Goal: Task Accomplishment & Management: Complete application form

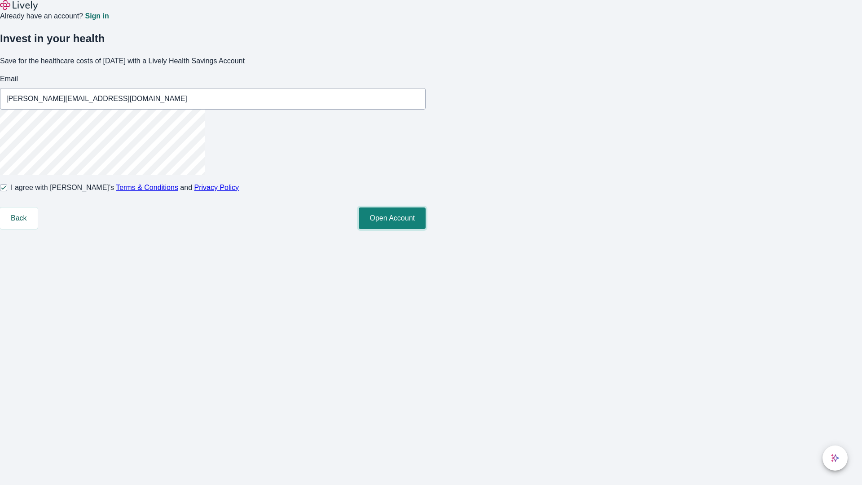
click at [426, 229] on button "Open Account" at bounding box center [392, 218] width 67 height 22
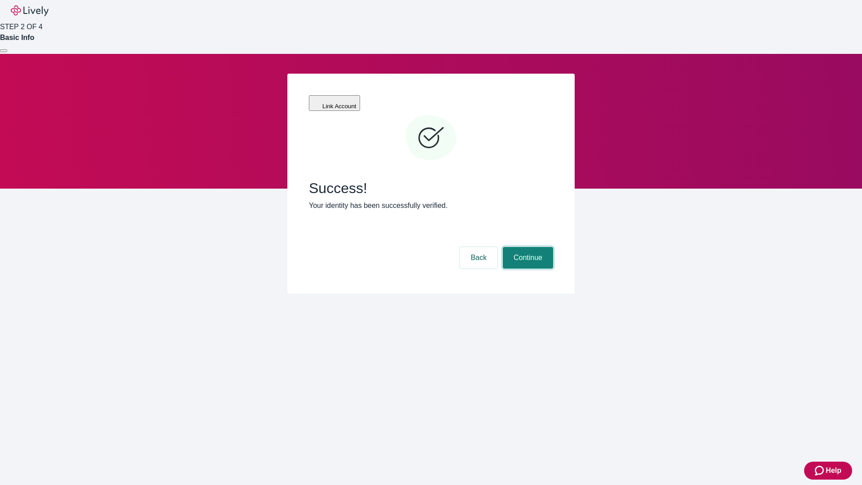
click at [527, 247] on button "Continue" at bounding box center [528, 258] width 50 height 22
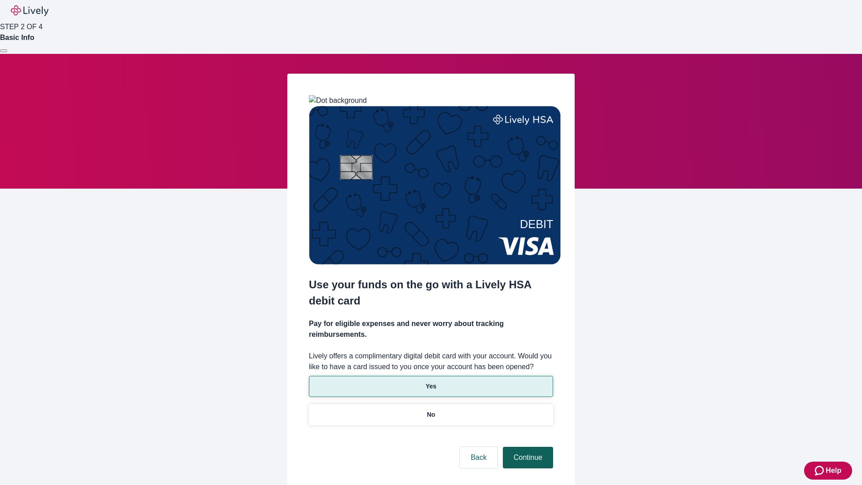
click at [431, 382] on p "Yes" at bounding box center [431, 386] width 11 height 9
click at [527, 447] on button "Continue" at bounding box center [528, 458] width 50 height 22
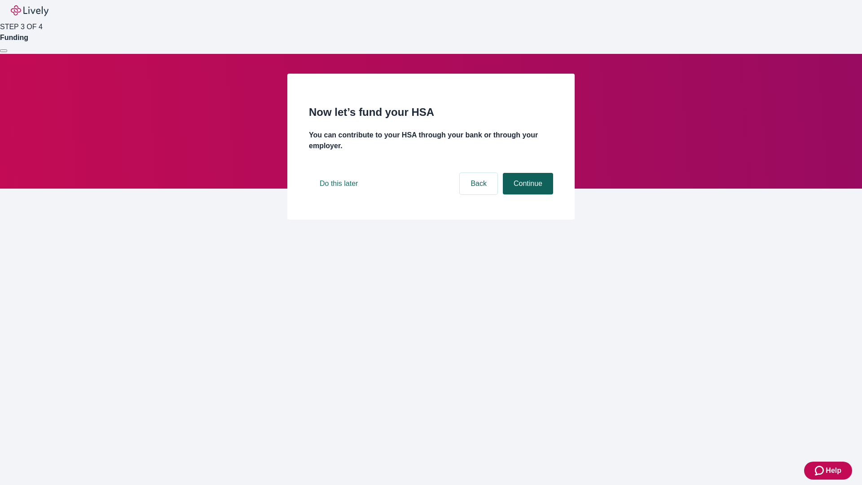
click at [527, 194] on button "Continue" at bounding box center [528, 184] width 50 height 22
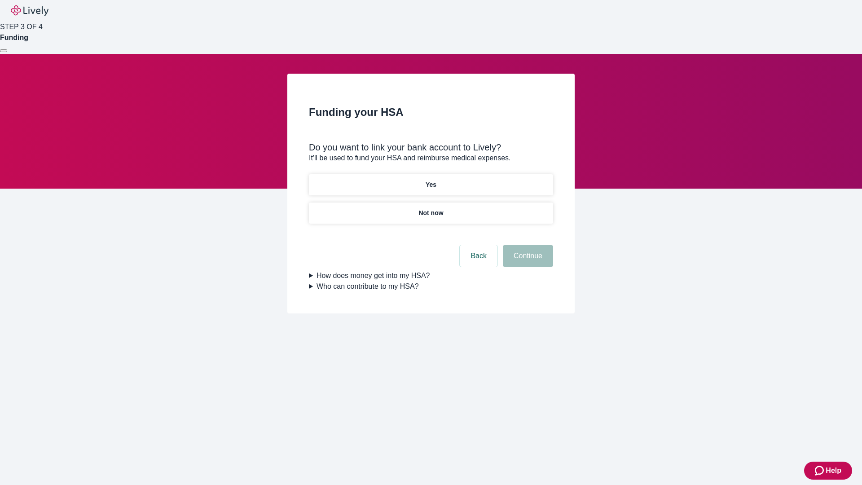
click at [431, 208] on p "Not now" at bounding box center [430, 212] width 25 height 9
click at [527, 261] on button "Continue" at bounding box center [528, 256] width 50 height 22
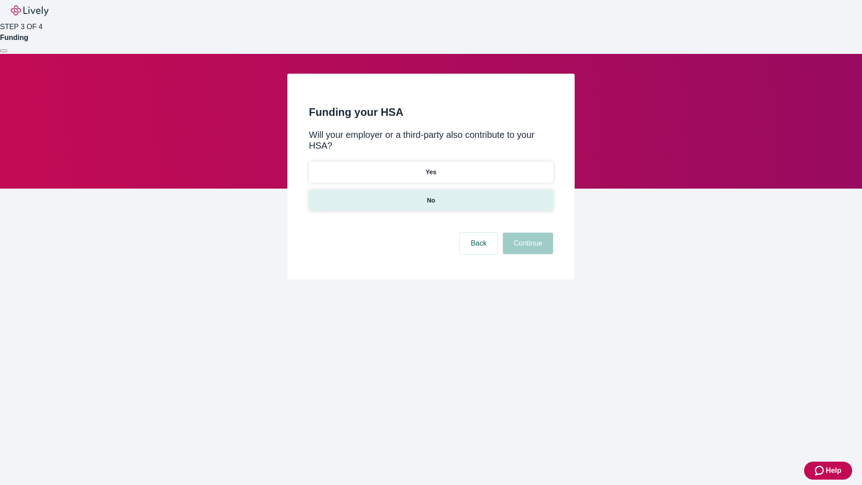
click at [431, 196] on p "No" at bounding box center [431, 200] width 9 height 9
click at [527, 233] on button "Continue" at bounding box center [528, 244] width 50 height 22
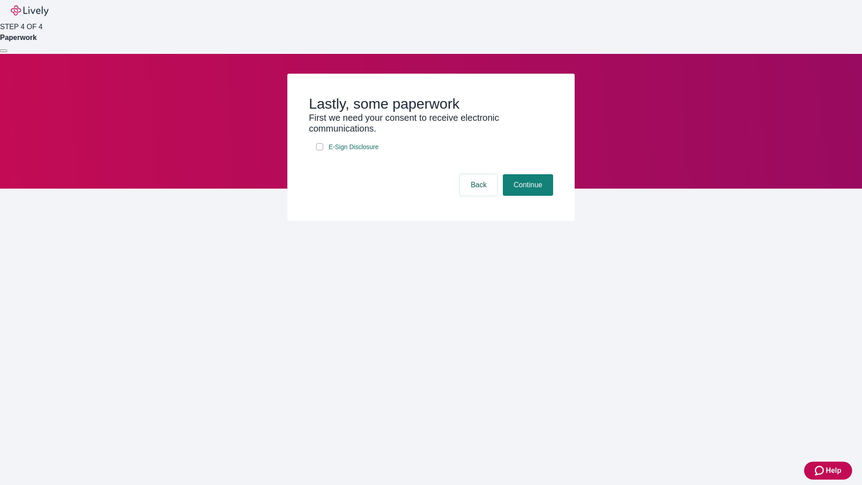
click at [320, 150] on input "E-Sign Disclosure" at bounding box center [319, 146] width 7 height 7
checkbox input "true"
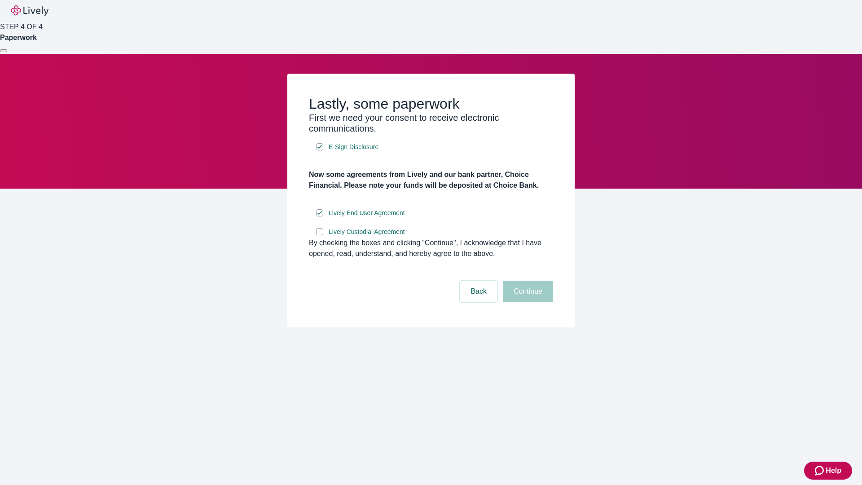
click at [320, 235] on input "Lively Custodial Agreement" at bounding box center [319, 231] width 7 height 7
checkbox input "true"
click at [527, 302] on button "Continue" at bounding box center [528, 292] width 50 height 22
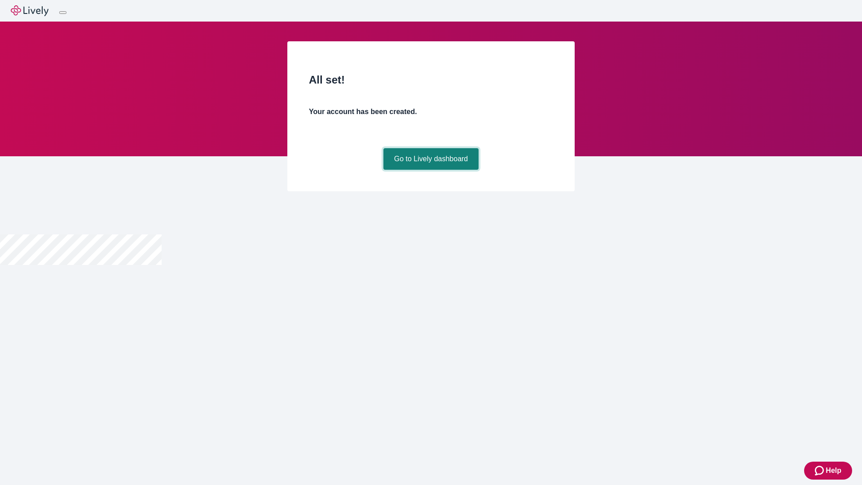
click at [431, 170] on link "Go to Lively dashboard" at bounding box center [431, 159] width 96 height 22
